Goal: Navigation & Orientation: Find specific page/section

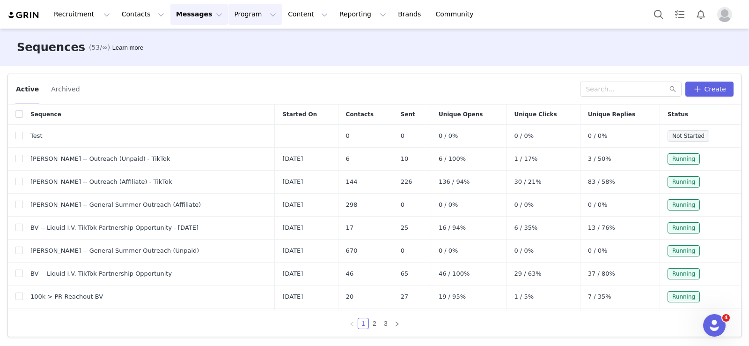
click at [239, 12] on button "Program Program" at bounding box center [255, 14] width 53 height 21
click at [244, 46] on link "Activations" at bounding box center [251, 41] width 74 height 17
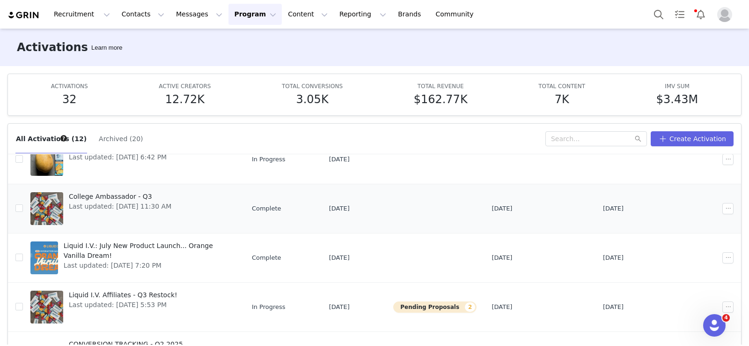
scroll to position [141, 0]
click at [146, 293] on span "Liquid I.V. Affiliates - Q3 Restock!" at bounding box center [123, 294] width 109 height 10
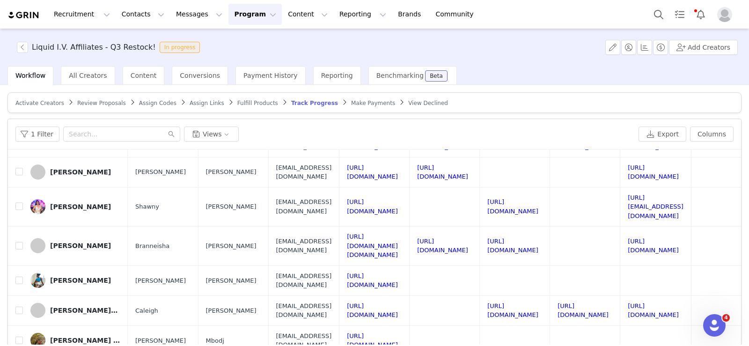
scroll to position [62, 0]
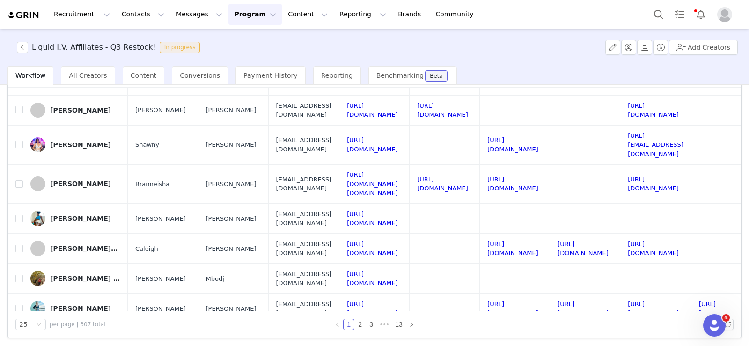
click at [235, 14] on button "Program Program" at bounding box center [255, 14] width 53 height 21
click at [241, 41] on p "Activations" at bounding box center [240, 42] width 36 height 10
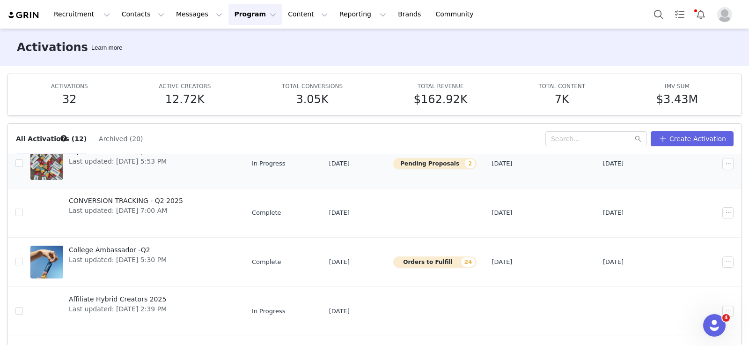
scroll to position [306, 0]
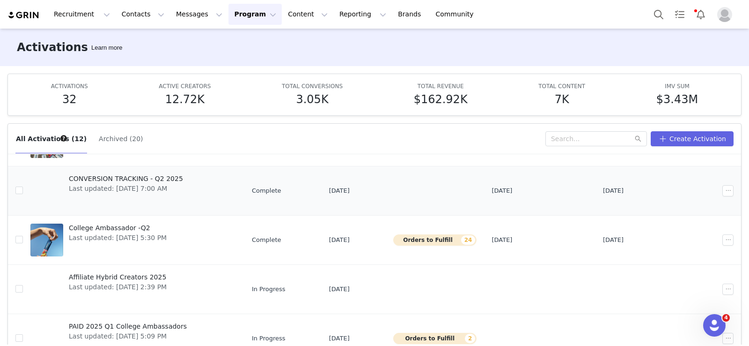
click at [137, 179] on span "CONVERSION TRACKING - Q2 2025" at bounding box center [126, 179] width 114 height 10
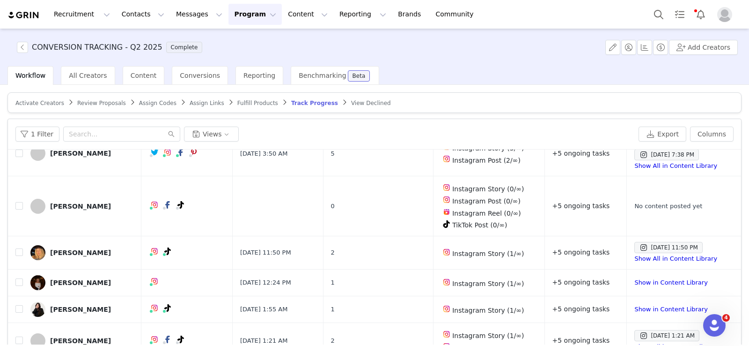
scroll to position [62, 0]
